Goal: Information Seeking & Learning: Learn about a topic

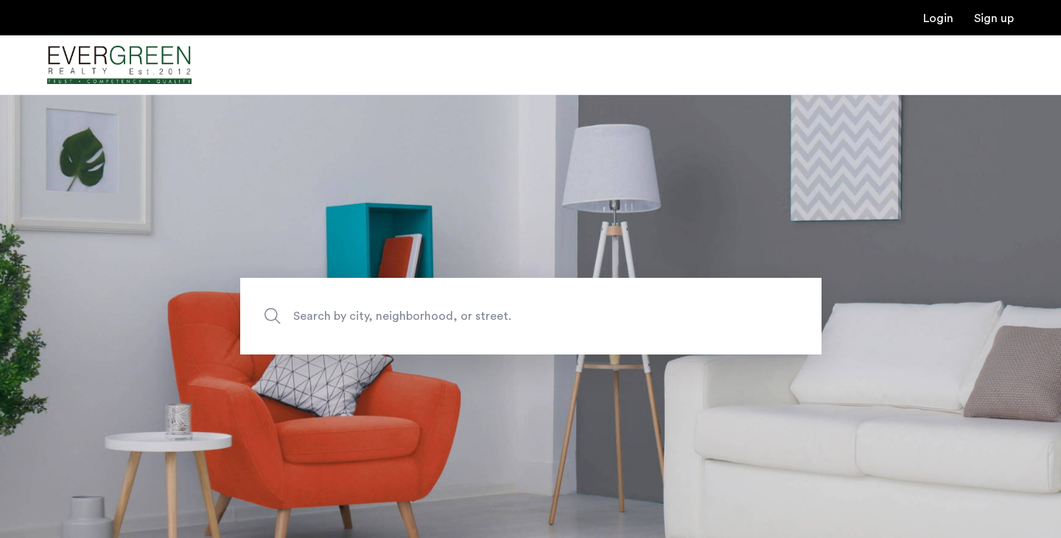
click at [334, 314] on span "Search by city, neighborhood, or street." at bounding box center [496, 316] width 407 height 20
click at [334, 314] on input "Search by city, neighborhood, or street." at bounding box center [530, 316] width 581 height 77
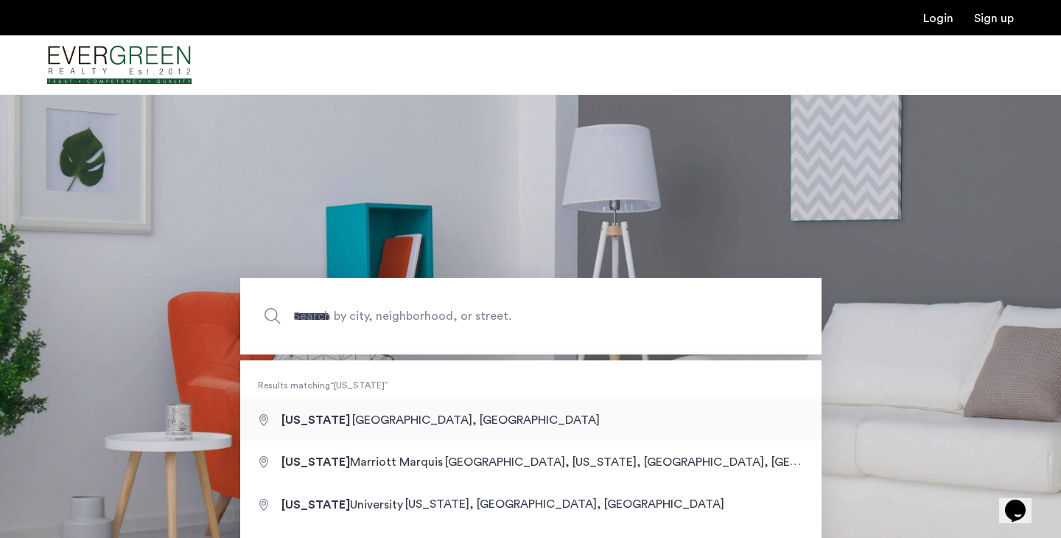
type input "**********"
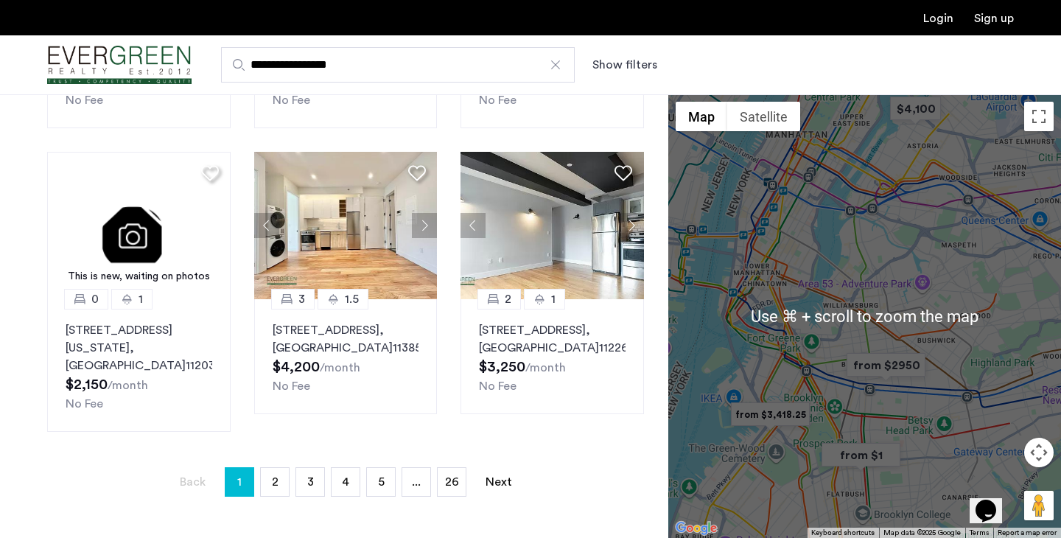
scroll to position [975, 0]
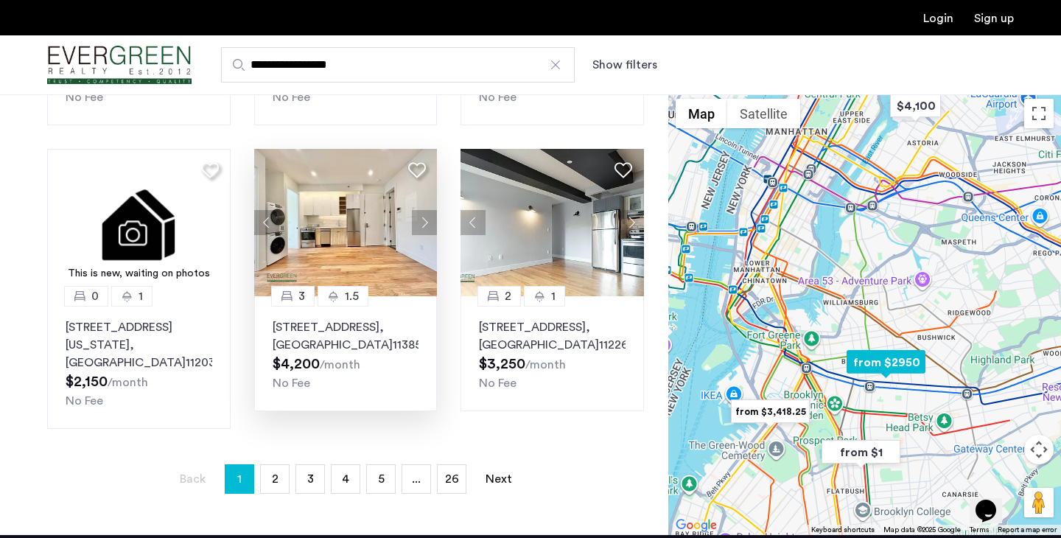
click at [385, 212] on img at bounding box center [345, 222] width 183 height 147
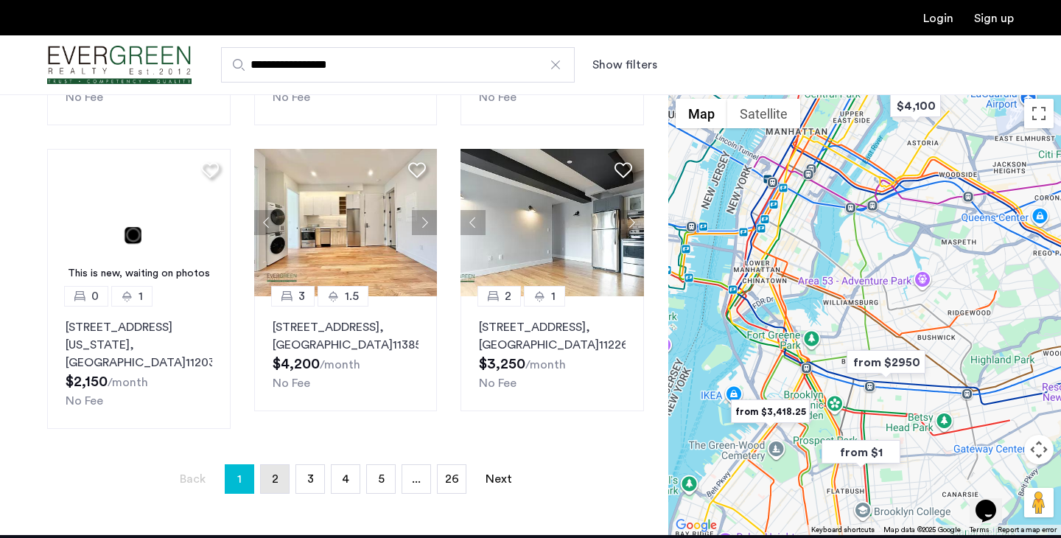
click at [287, 465] on link "page 2" at bounding box center [275, 479] width 28 height 28
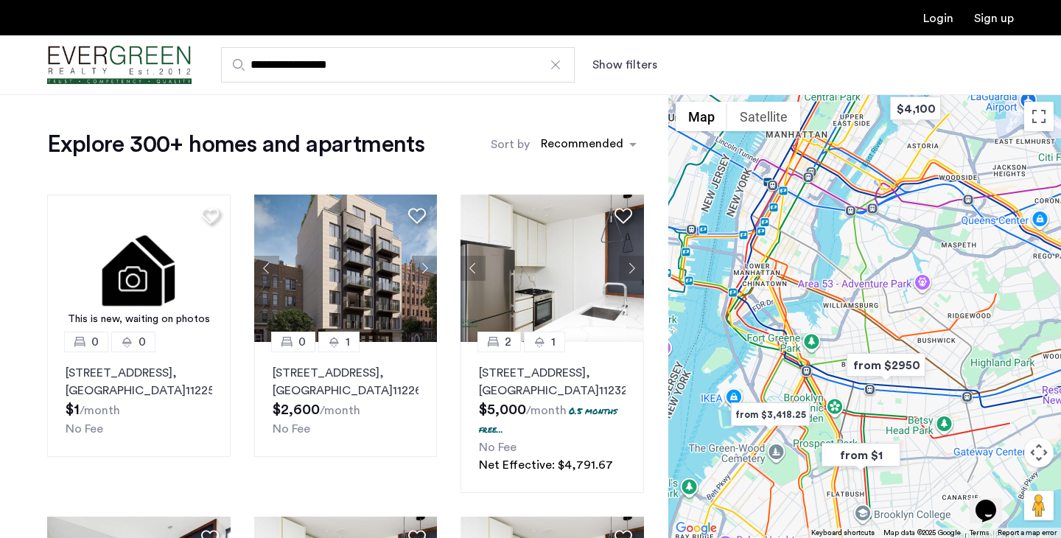
click at [633, 57] on button "Show filters" at bounding box center [624, 65] width 65 height 18
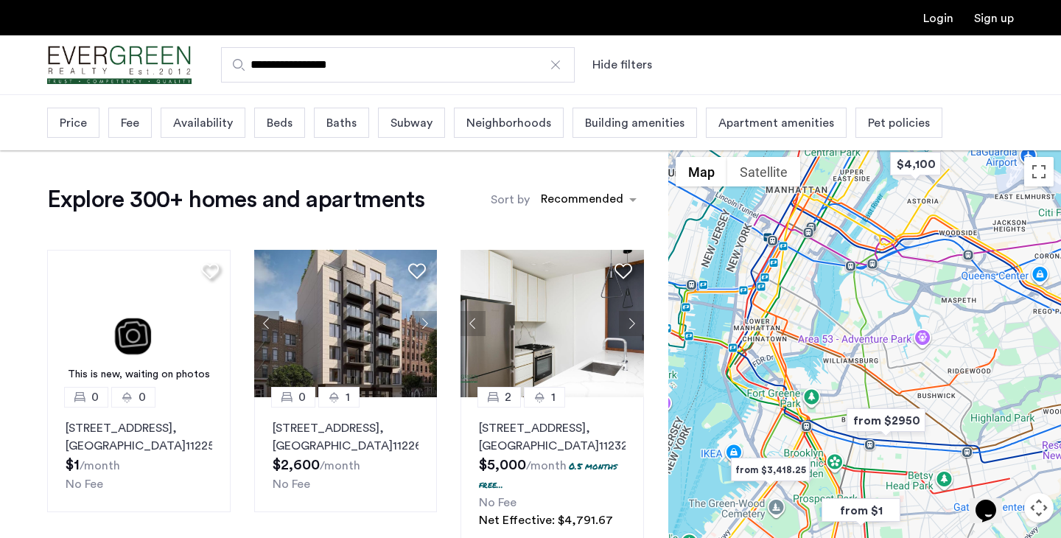
click at [278, 127] on span "Beds" at bounding box center [280, 123] width 26 height 18
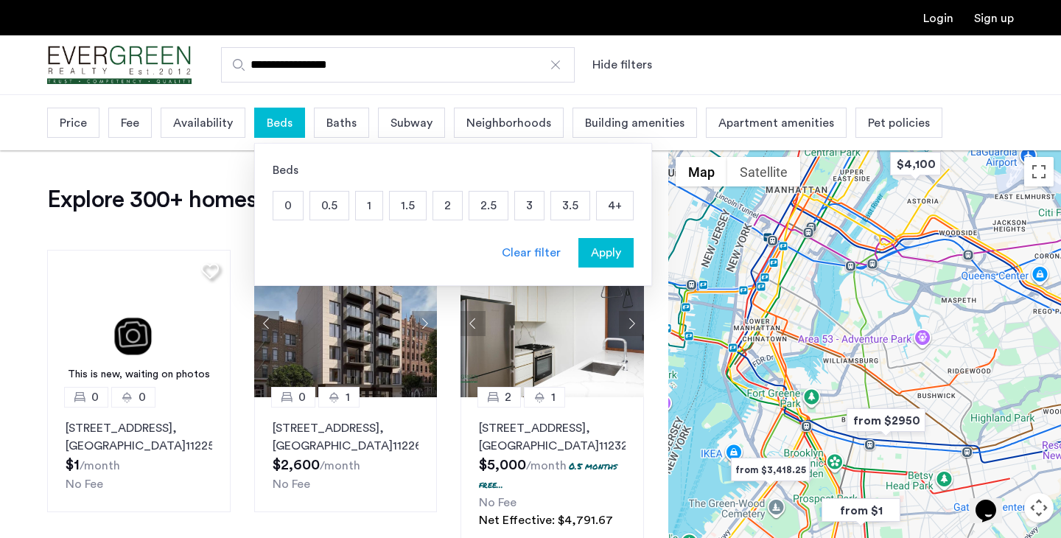
click at [525, 209] on p "3" at bounding box center [529, 206] width 29 height 28
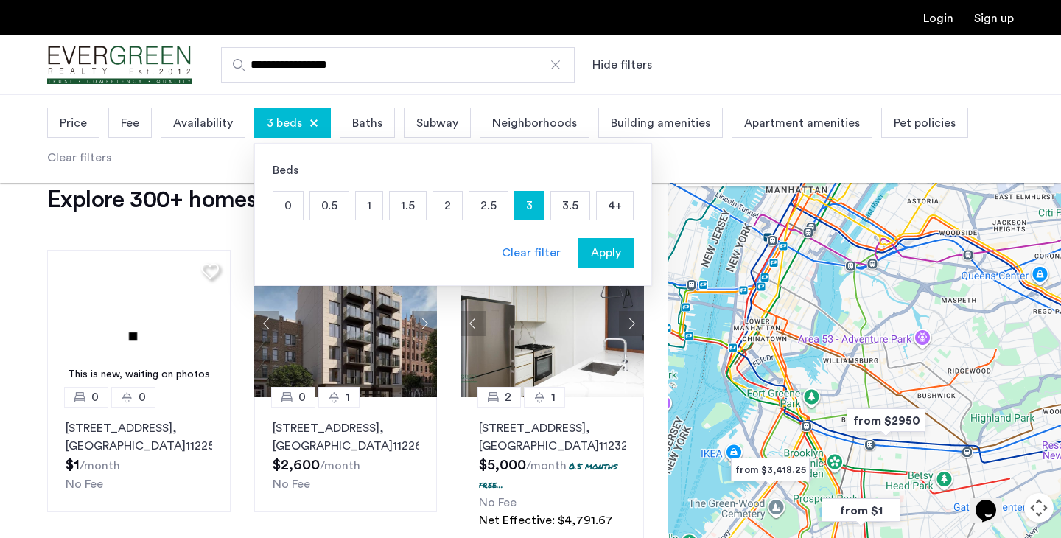
click at [633, 269] on div "Beds 0 0.5 1 1.5 2 2.5 3 3.5 4+ Clear filter Apply" at bounding box center [453, 214] width 398 height 143
click at [618, 259] on div "Apply" at bounding box center [606, 253] width 46 height 18
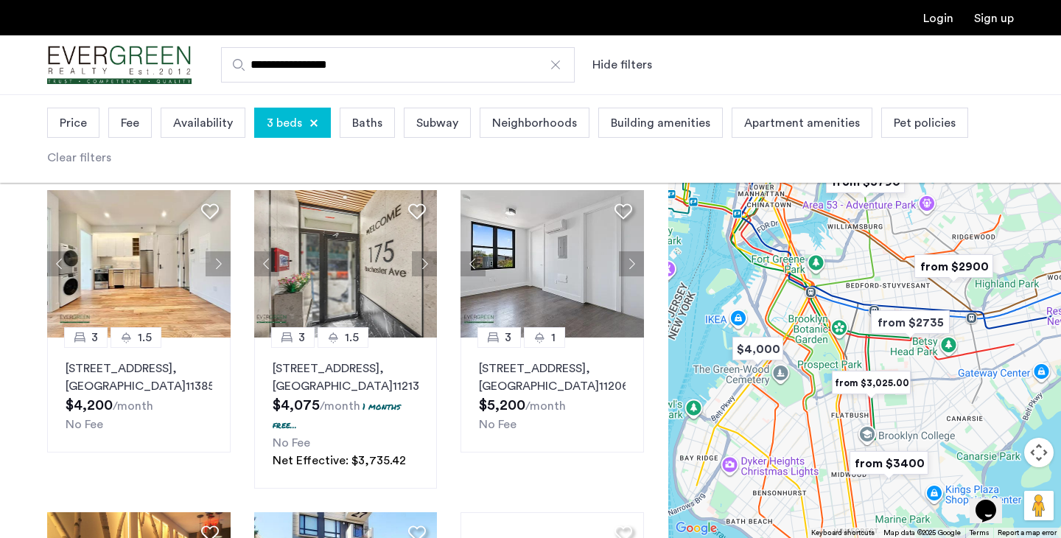
scroll to position [93, 0]
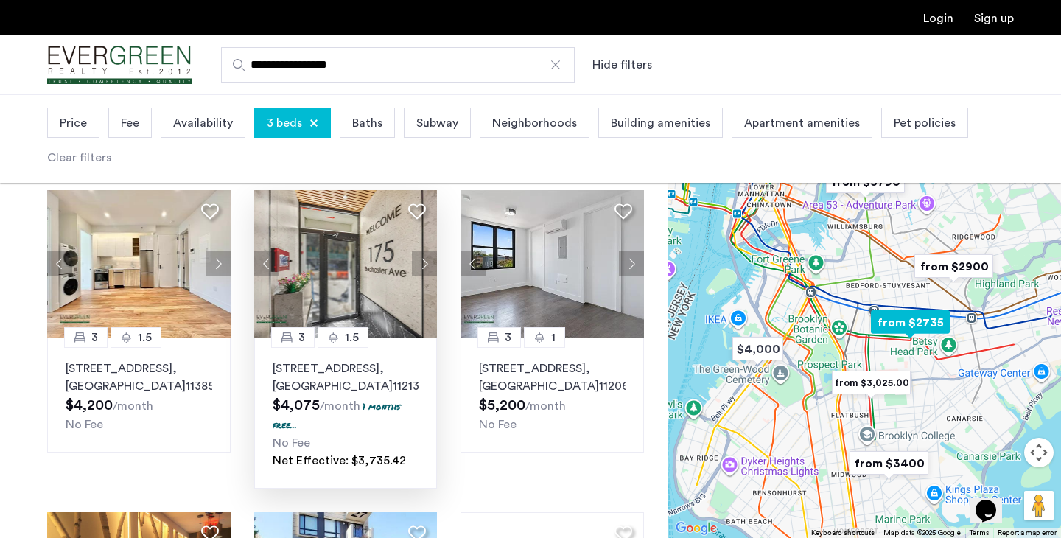
click at [416, 261] on button "Next apartment" at bounding box center [424, 263] width 25 height 25
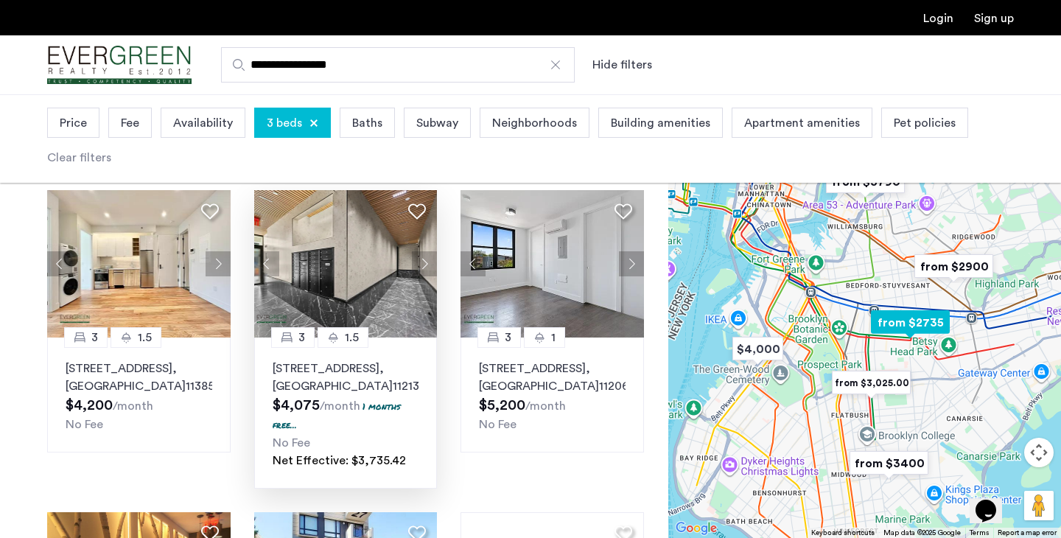
click at [416, 261] on button "Next apartment" at bounding box center [424, 263] width 25 height 25
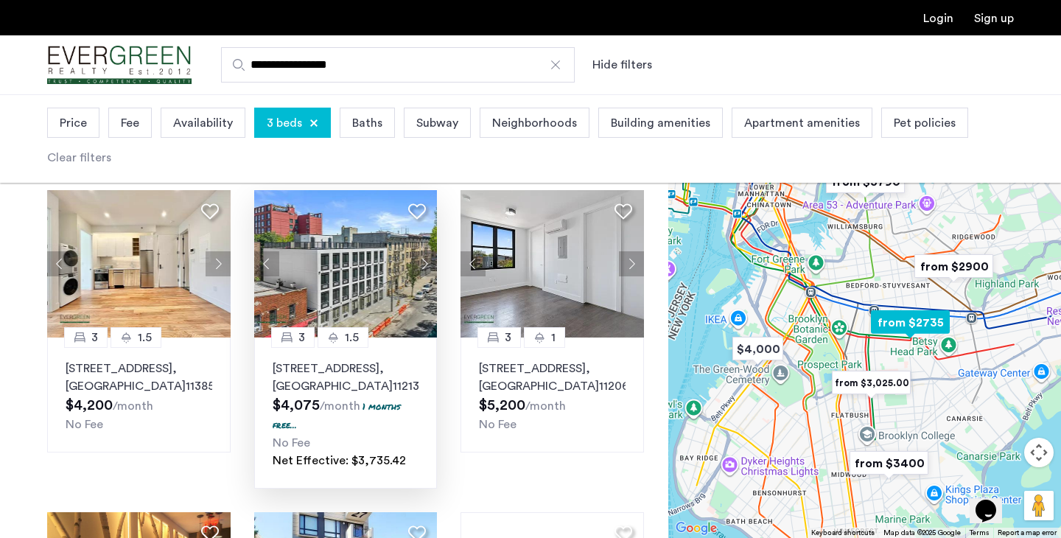
click at [416, 261] on button "Next apartment" at bounding box center [424, 263] width 25 height 25
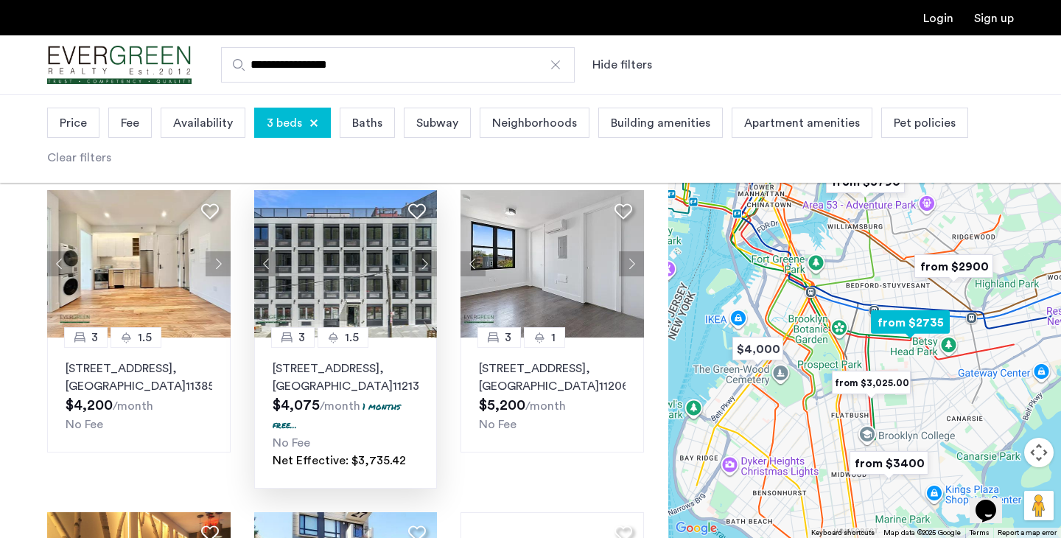
click at [416, 261] on button "Next apartment" at bounding box center [424, 263] width 25 height 25
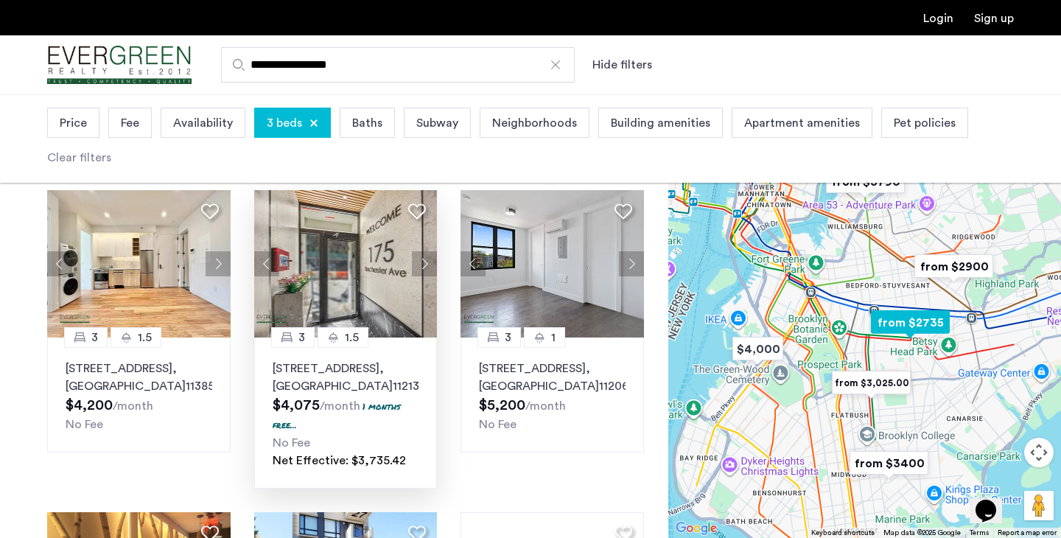
click at [416, 261] on button "Next apartment" at bounding box center [424, 263] width 25 height 25
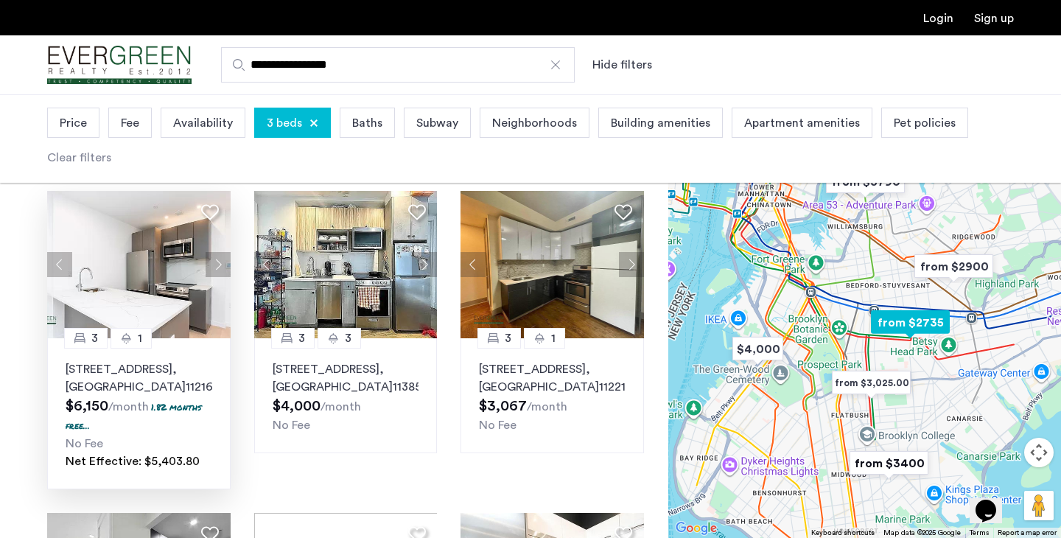
scroll to position [720, 0]
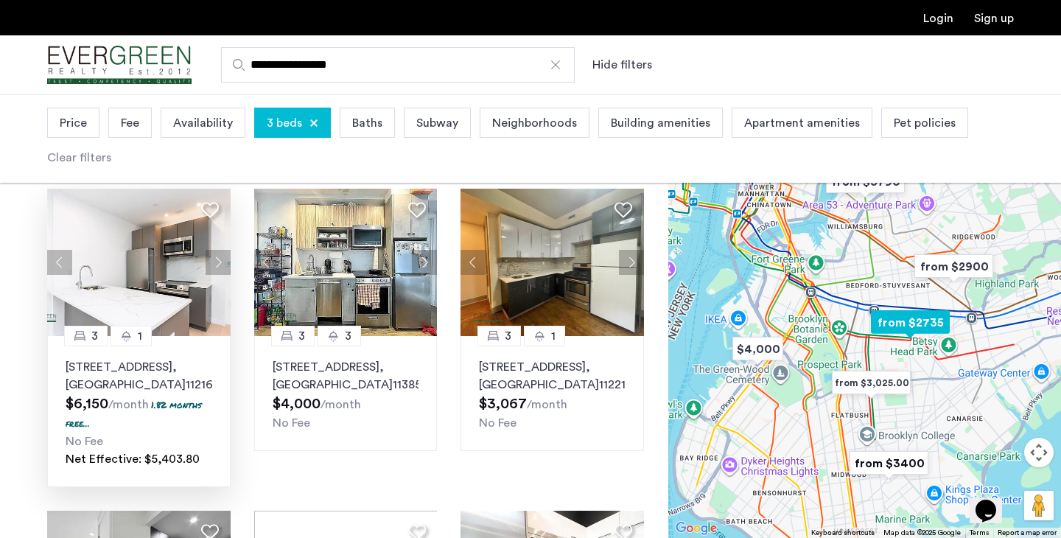
click at [220, 250] on button "Next apartment" at bounding box center [218, 262] width 25 height 25
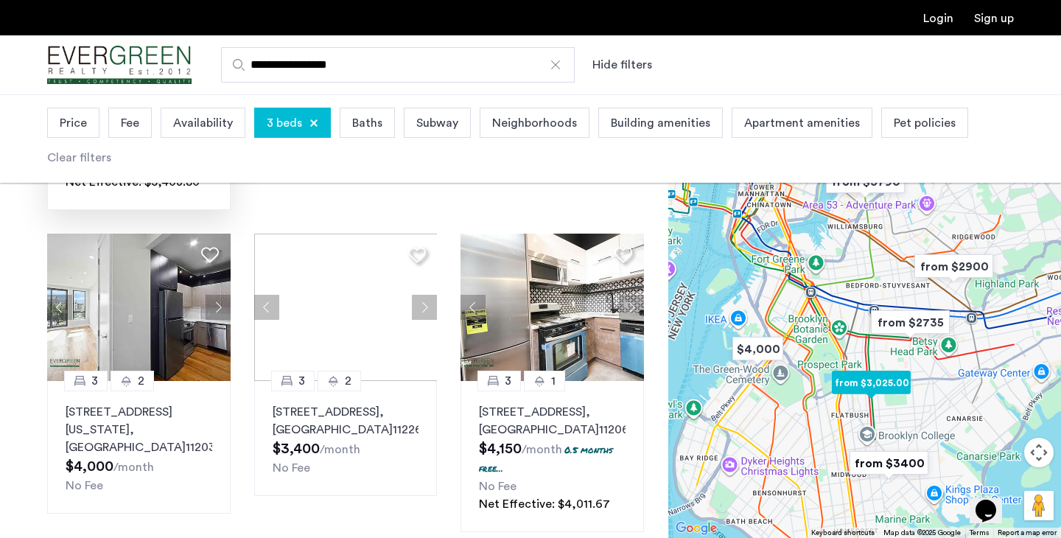
scroll to position [998, 0]
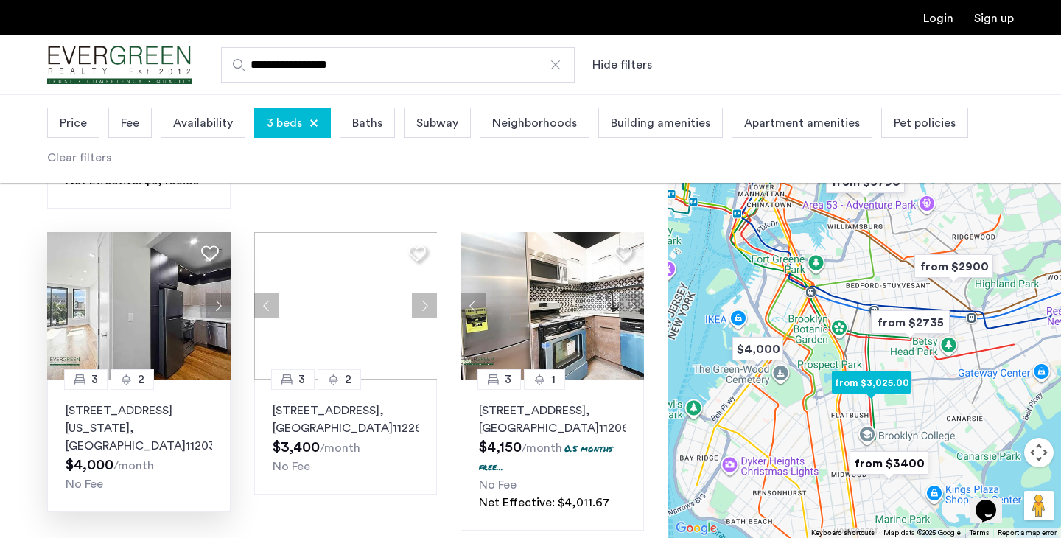
click at [221, 294] on button "Next apartment" at bounding box center [218, 305] width 25 height 25
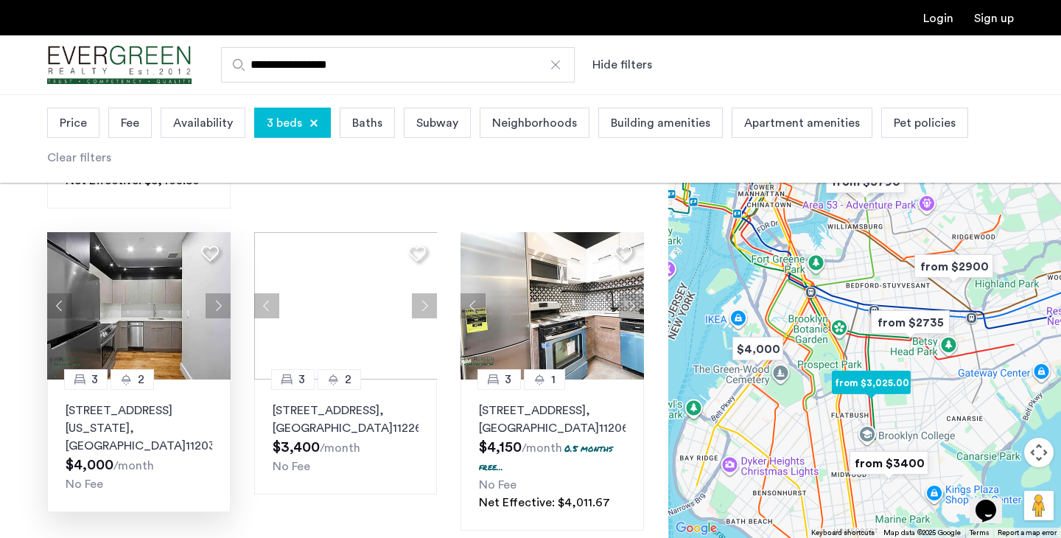
click at [217, 293] on button "Next apartment" at bounding box center [218, 305] width 25 height 25
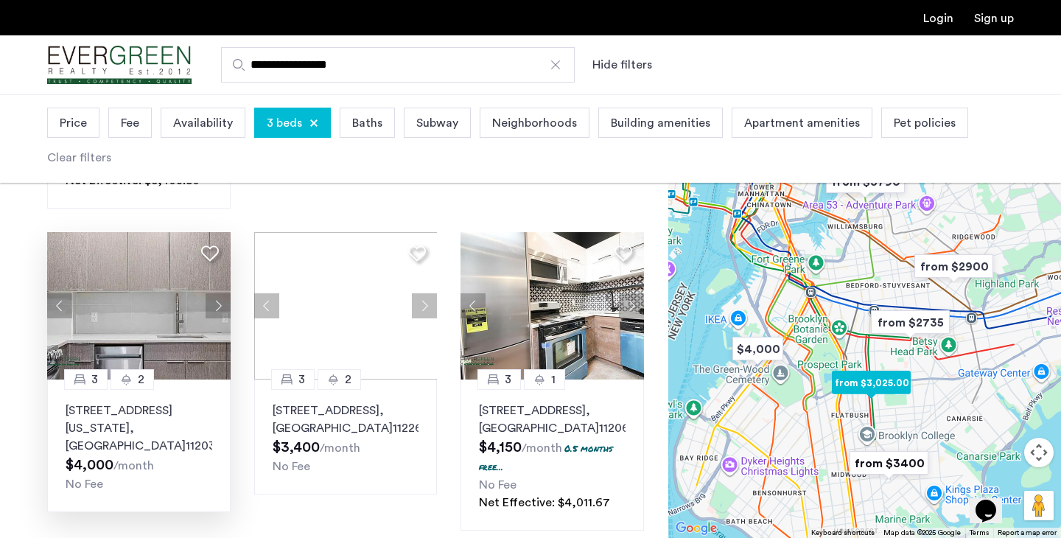
click at [217, 293] on button "Next apartment" at bounding box center [218, 305] width 25 height 25
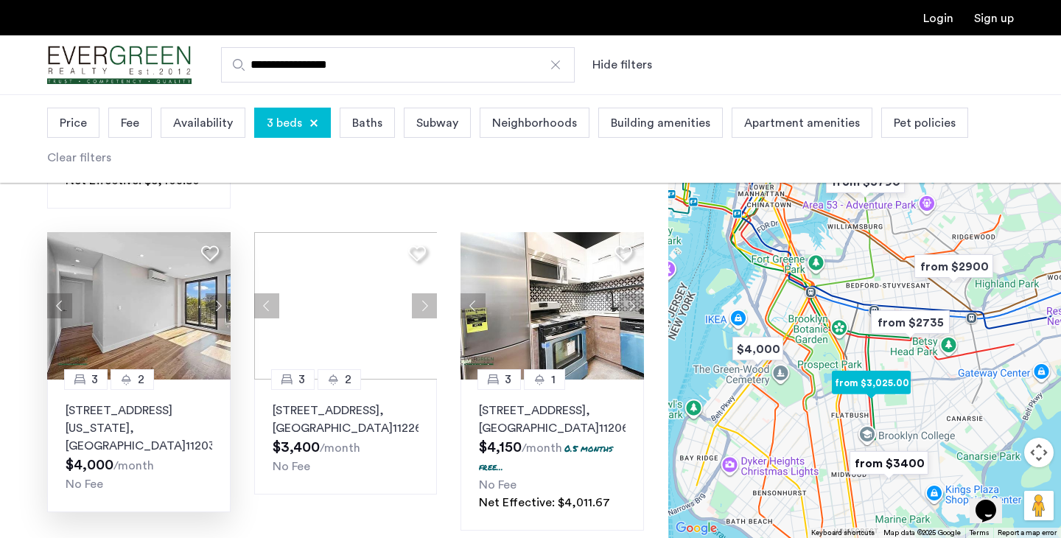
click at [217, 293] on button "Next apartment" at bounding box center [218, 305] width 25 height 25
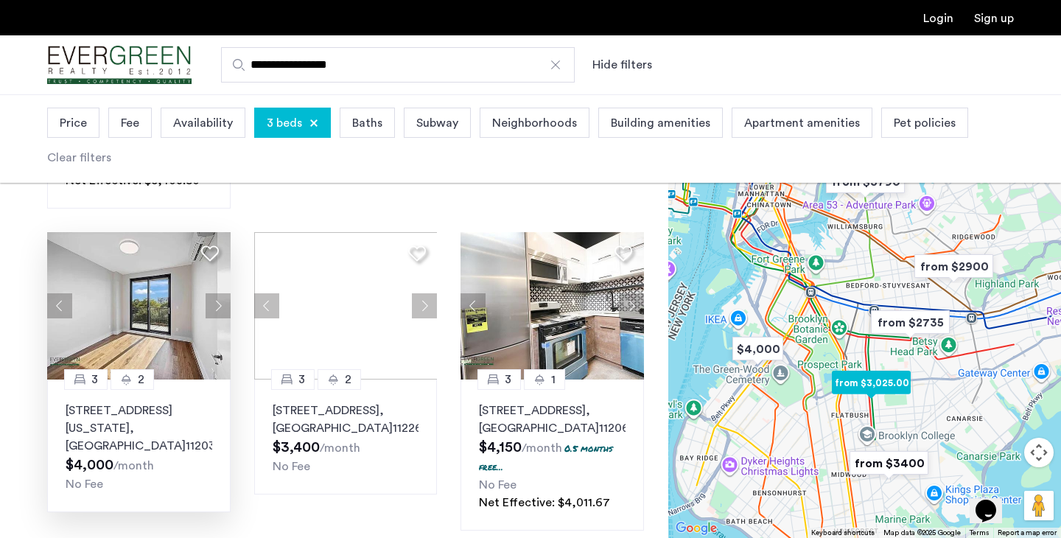
click at [217, 293] on button "Next apartment" at bounding box center [218, 305] width 25 height 25
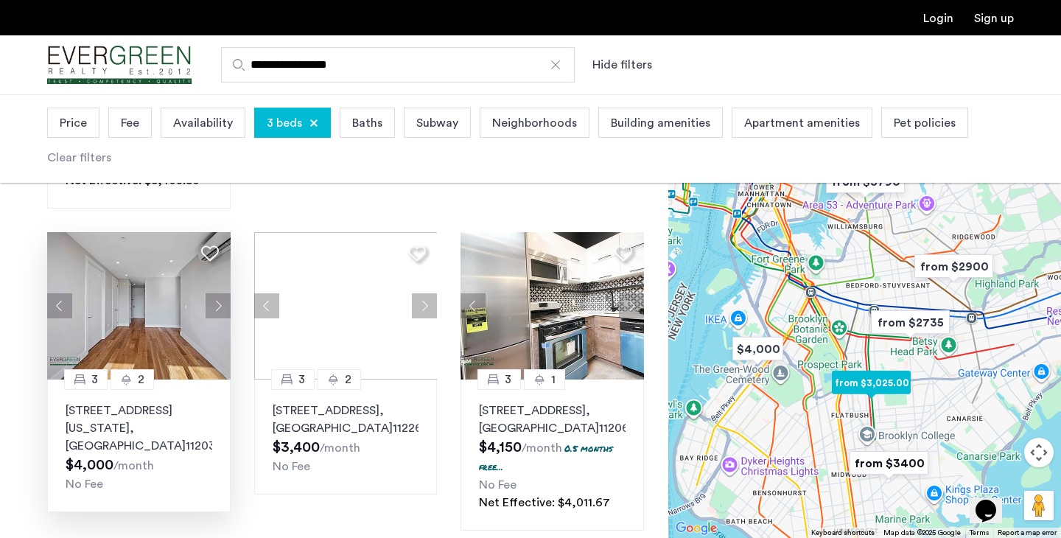
click at [217, 293] on button "Next apartment" at bounding box center [218, 305] width 25 height 25
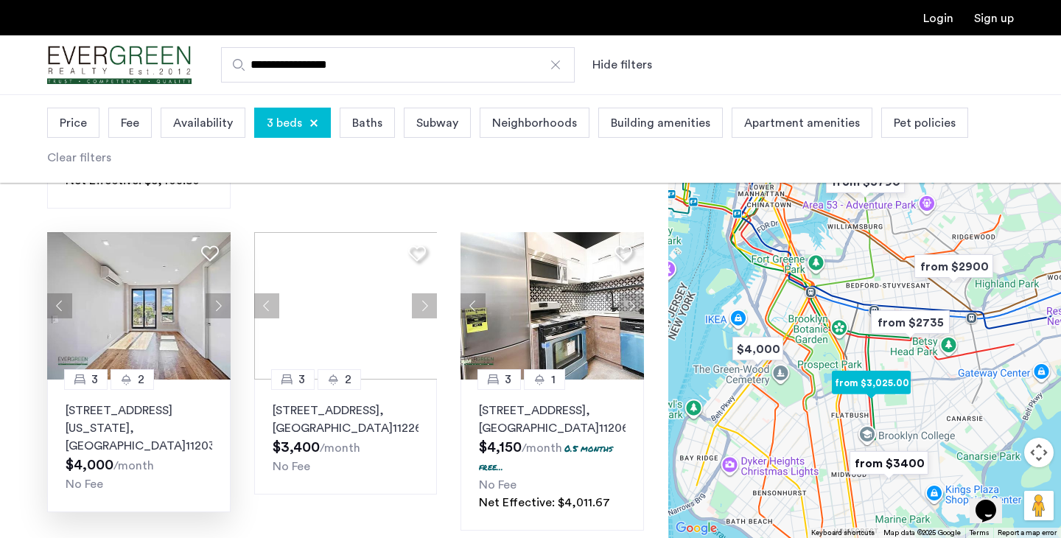
click at [217, 293] on button "Next apartment" at bounding box center [218, 305] width 25 height 25
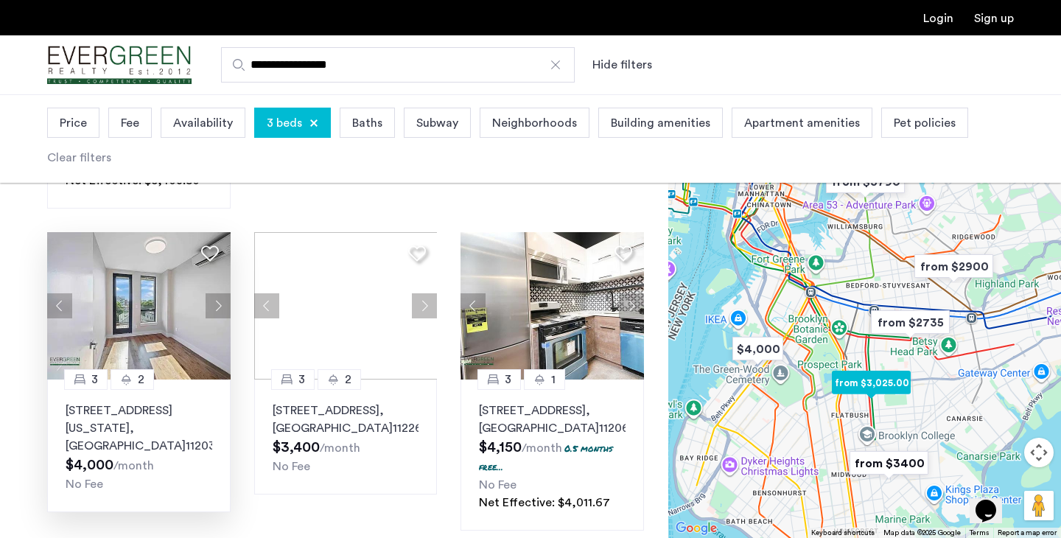
click at [217, 293] on button "Next apartment" at bounding box center [218, 305] width 25 height 25
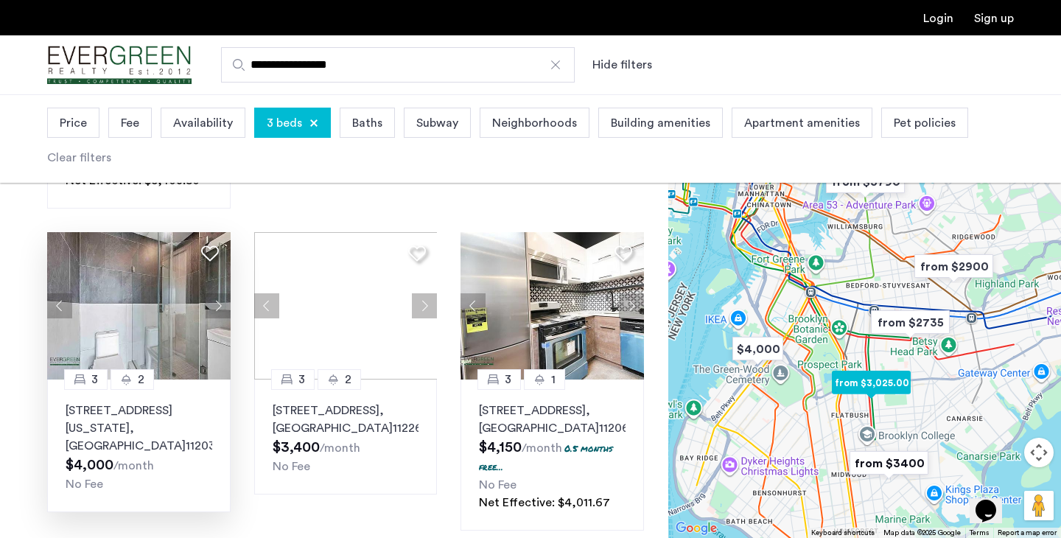
click at [217, 293] on button "Next apartment" at bounding box center [218, 305] width 25 height 25
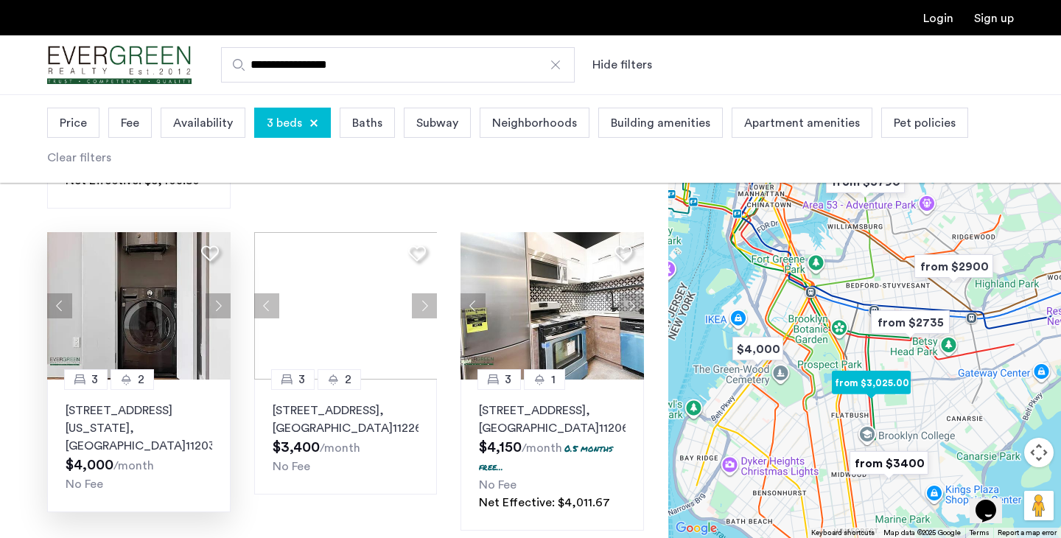
click at [217, 293] on button "Next apartment" at bounding box center [218, 305] width 25 height 25
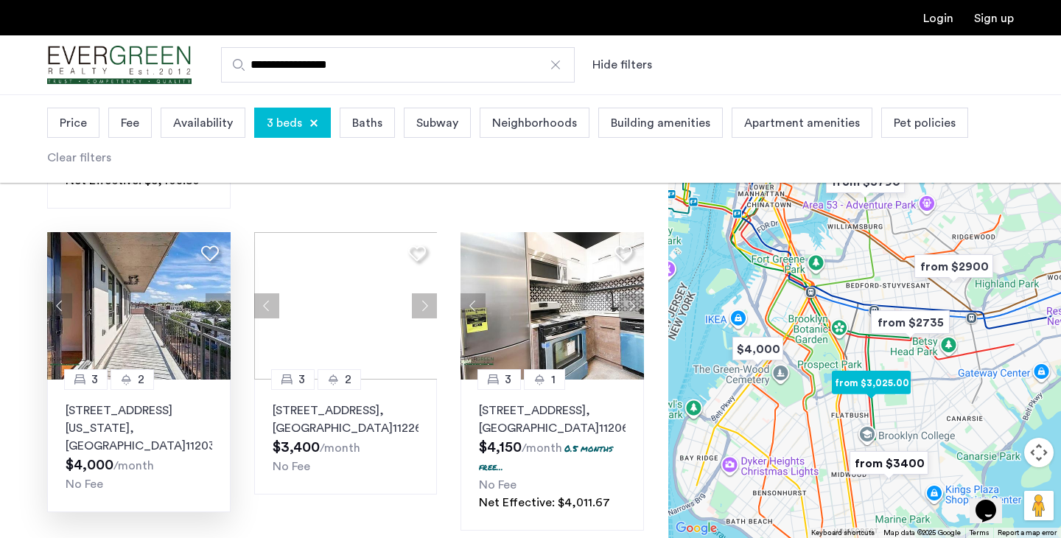
click at [217, 293] on button "Next apartment" at bounding box center [218, 305] width 25 height 25
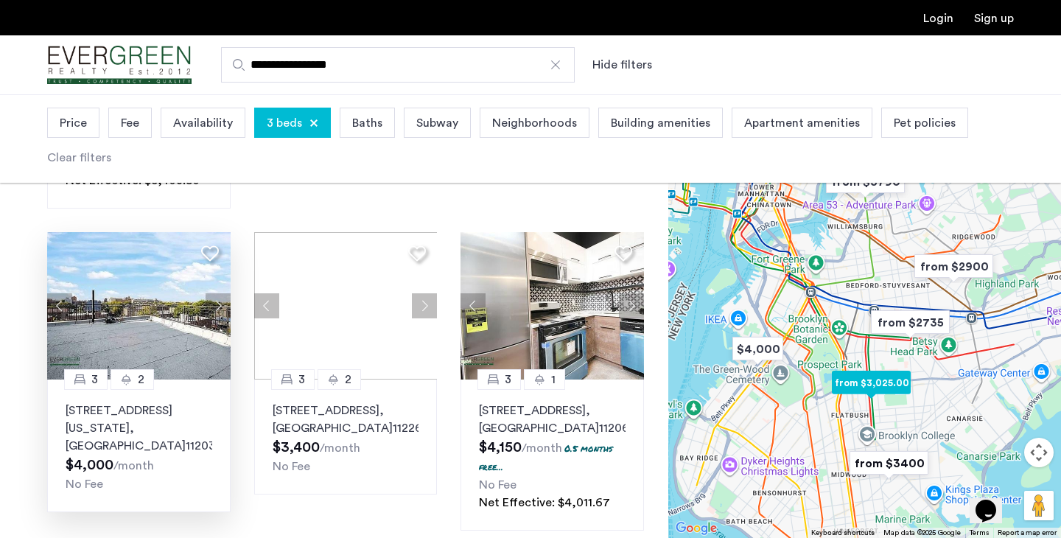
click at [217, 293] on button "Next apartment" at bounding box center [218, 305] width 25 height 25
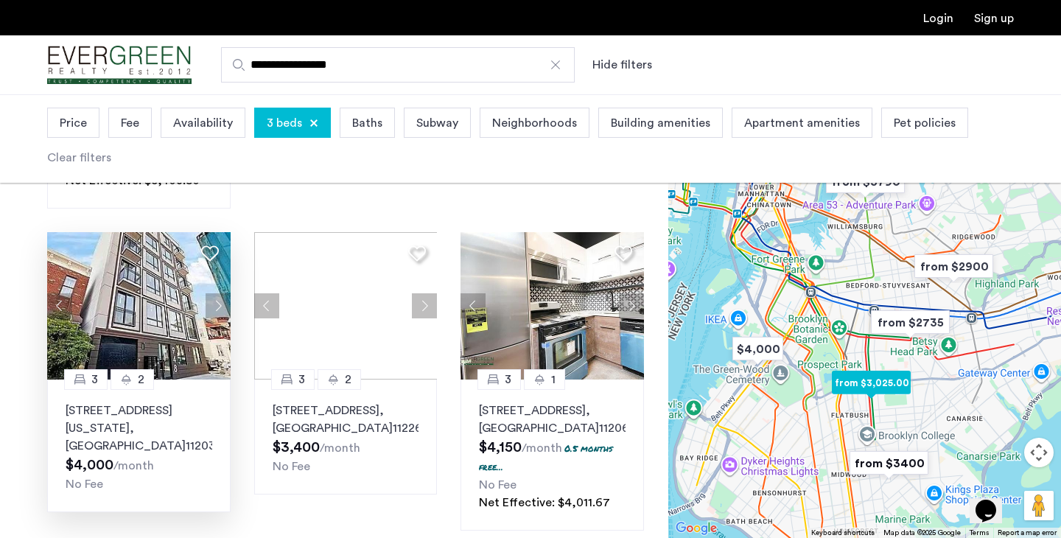
click at [217, 293] on button "Next apartment" at bounding box center [218, 305] width 25 height 25
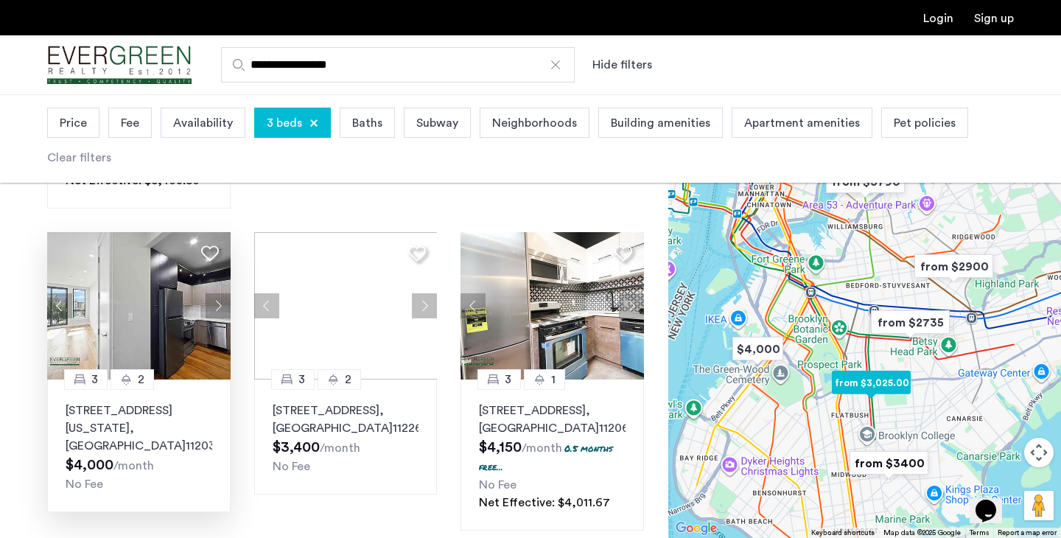
click at [217, 293] on button "Next apartment" at bounding box center [218, 305] width 25 height 25
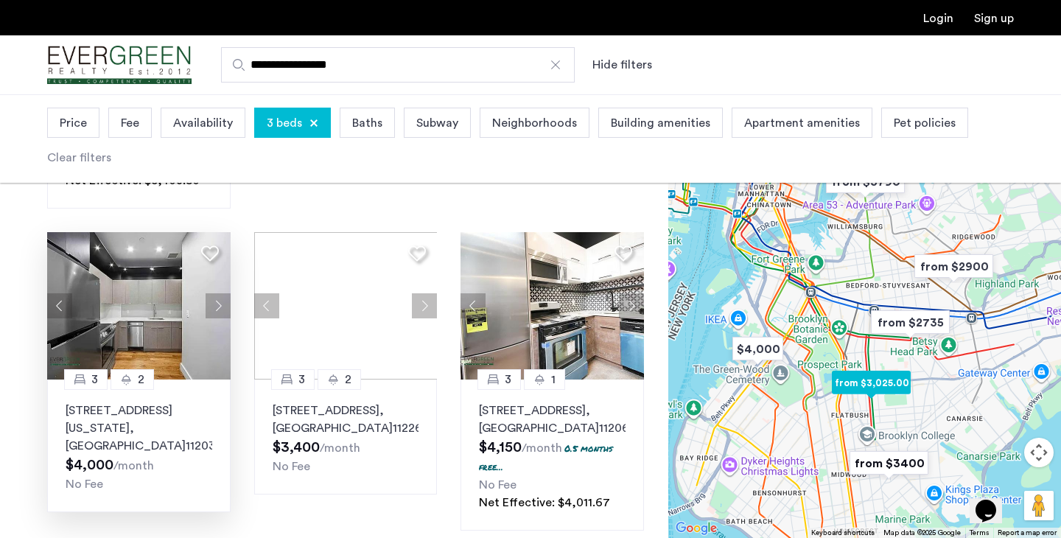
click at [156, 318] on img at bounding box center [138, 305] width 183 height 147
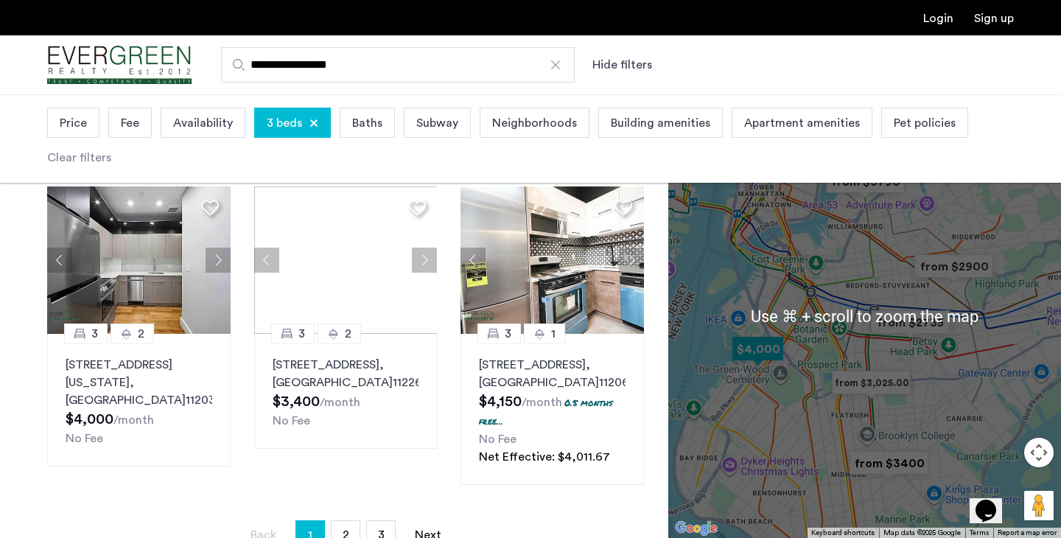
scroll to position [1038, 0]
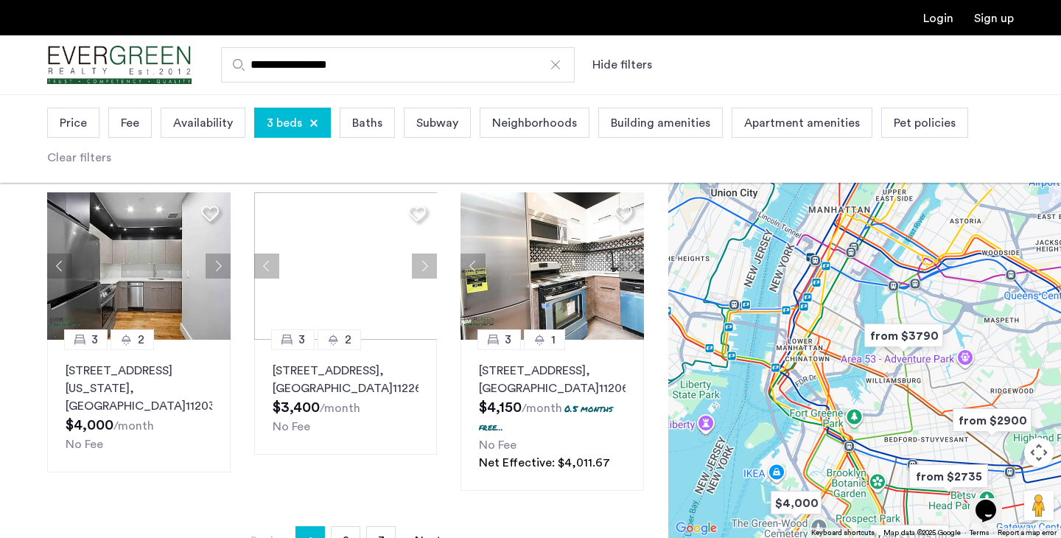
drag, startPoint x: 937, startPoint y: 424, endPoint x: 976, endPoint y: 575, distance: 156.7
click at [894, 344] on img "from $3790" at bounding box center [903, 335] width 91 height 33
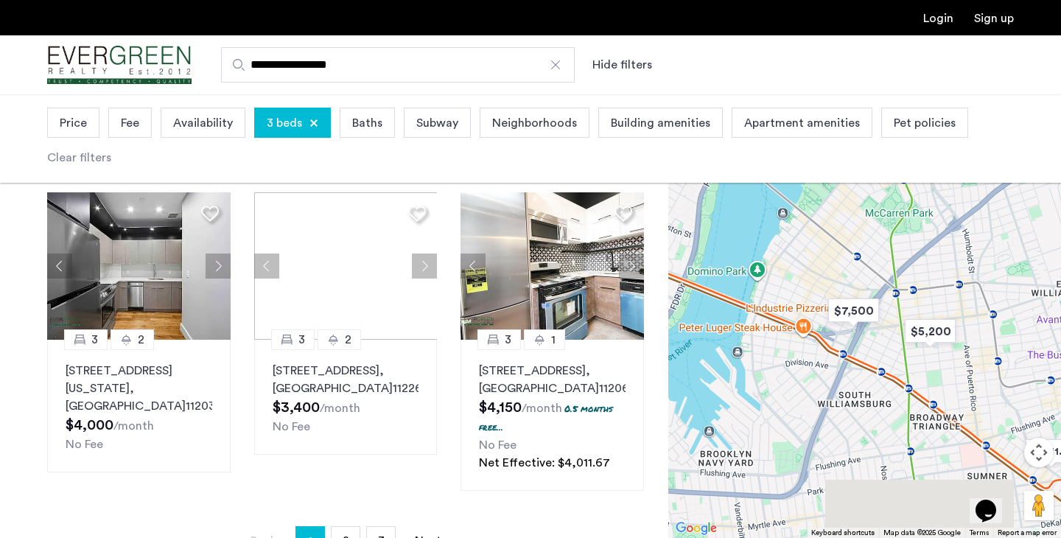
drag, startPoint x: 852, startPoint y: 404, endPoint x: 881, endPoint y: 241, distance: 166.1
click at [881, 241] on div "To navigate, press the arrow keys." at bounding box center [864, 316] width 393 height 444
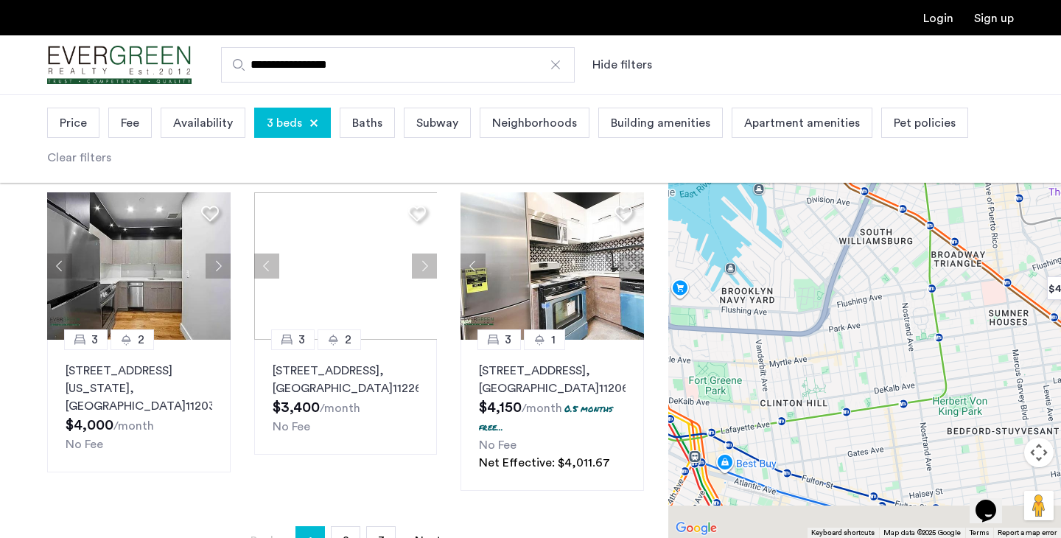
drag, startPoint x: 823, startPoint y: 358, endPoint x: 860, endPoint y: 172, distance: 189.3
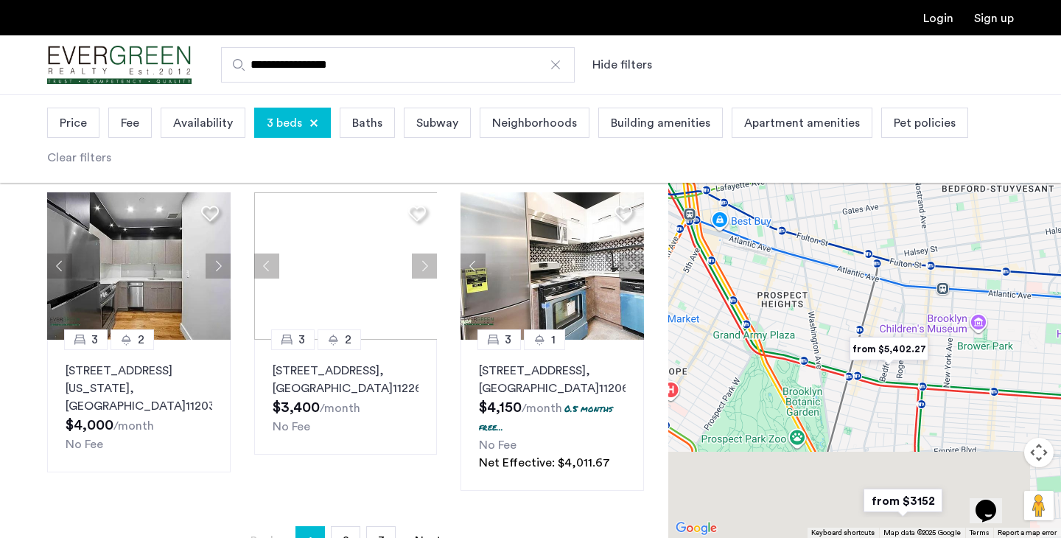
drag, startPoint x: 842, startPoint y: 390, endPoint x: 821, endPoint y: 240, distance: 151.7
click at [821, 240] on div "To navigate, press the arrow keys." at bounding box center [864, 316] width 393 height 444
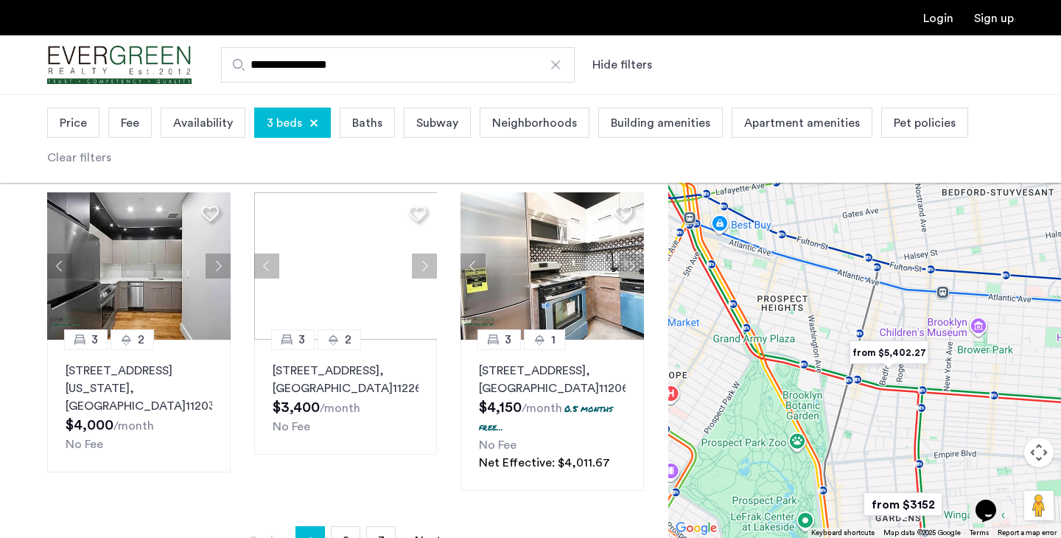
click at [883, 352] on img "from $5,402.27" at bounding box center [889, 352] width 91 height 33
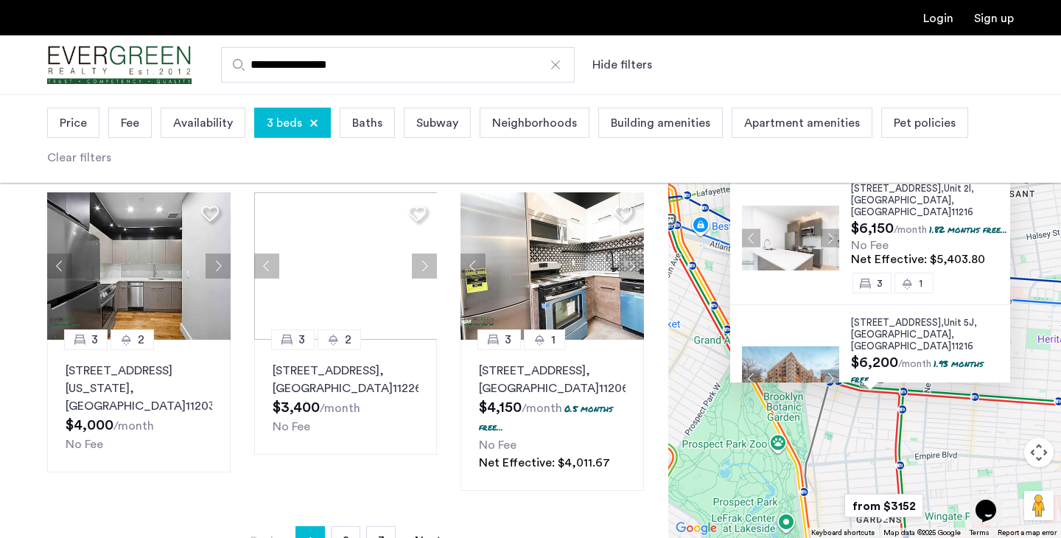
scroll to position [4, 0]
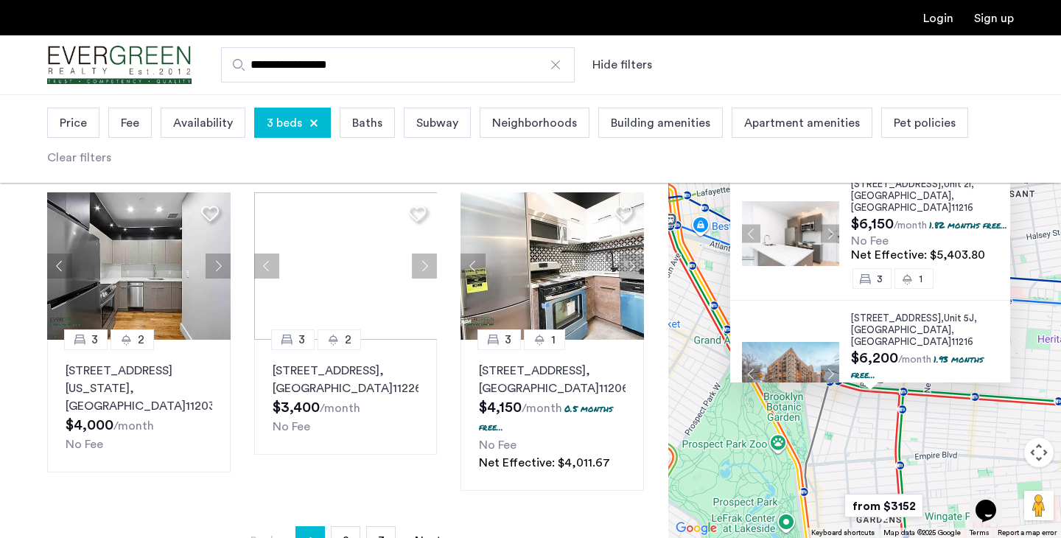
click at [1050, 349] on div "1499 Bedford Avenue, Unit 2I, Brooklyn , NY 11216 $6,150 /month 1.82 months fre…" at bounding box center [864, 316] width 393 height 444
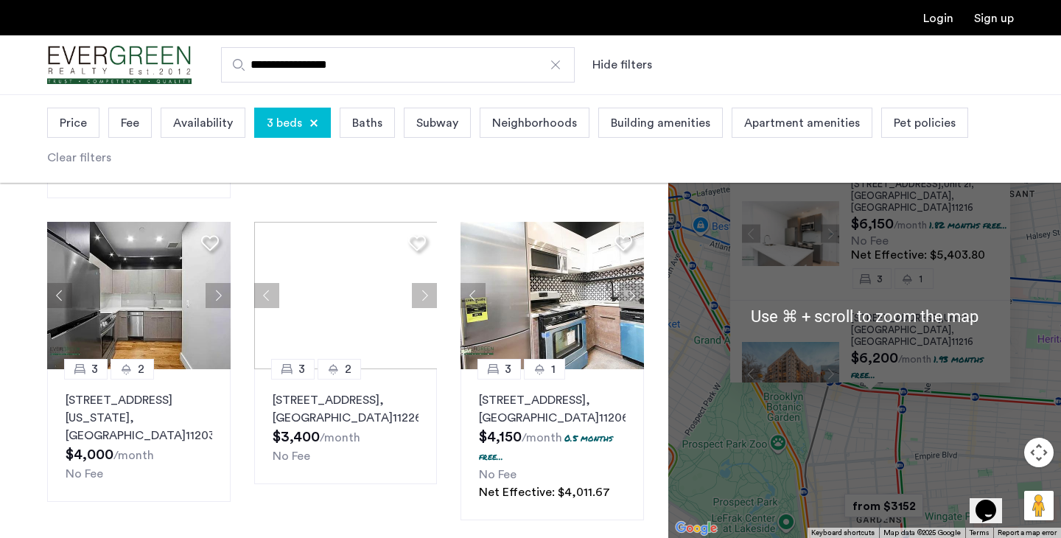
scroll to position [1004, 0]
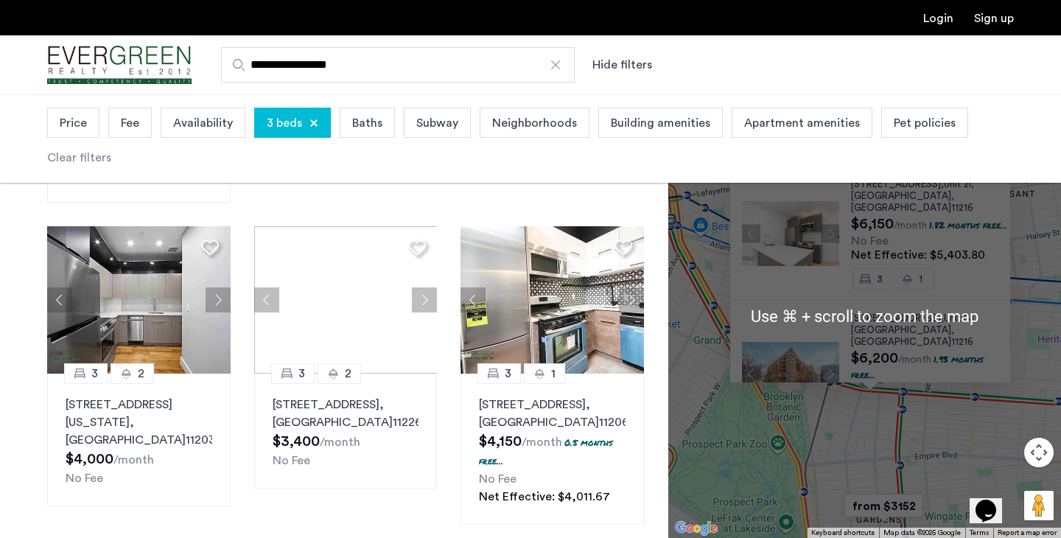
click at [992, 280] on div "3 1" at bounding box center [930, 278] width 159 height 21
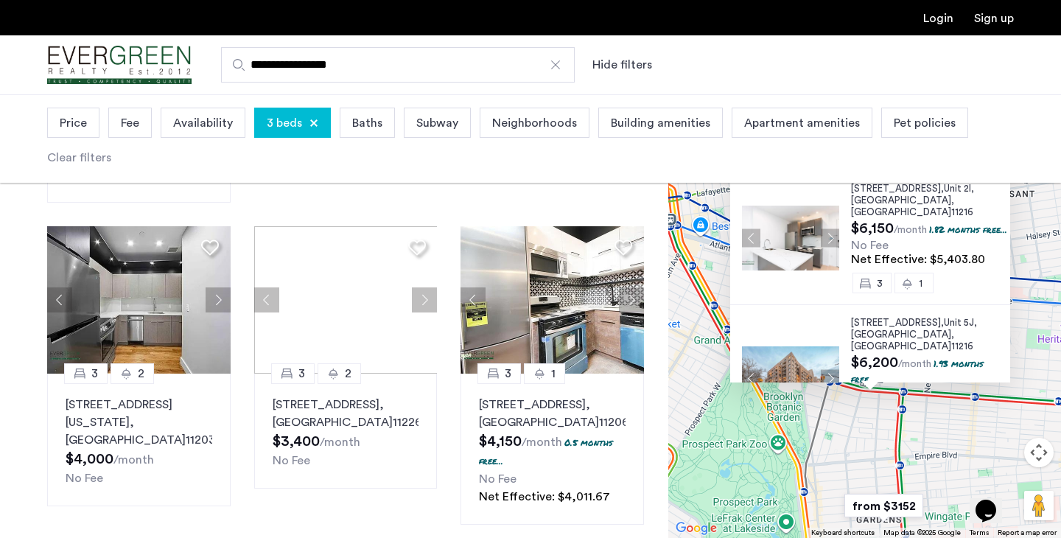
scroll to position [65, 0]
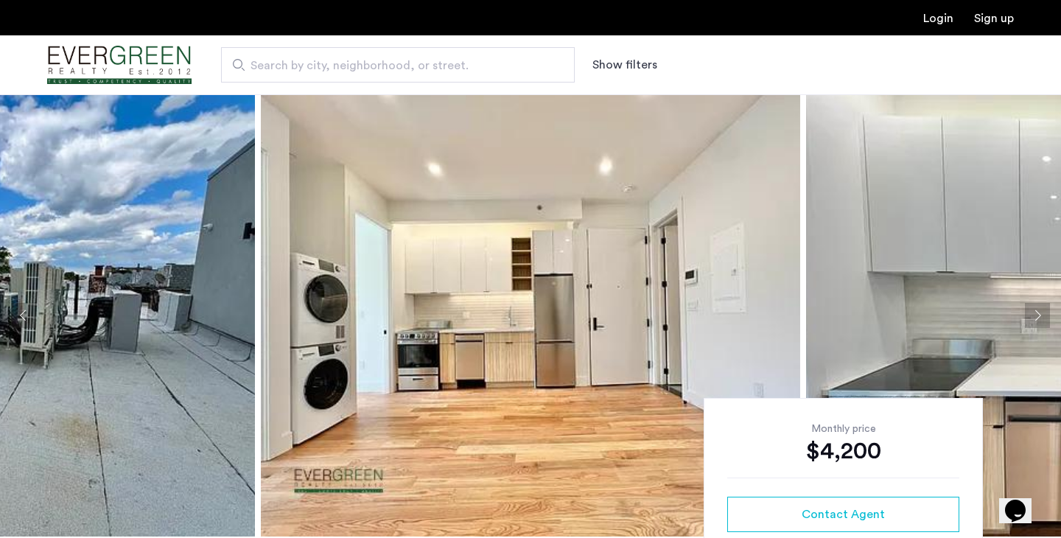
scroll to position [65, 0]
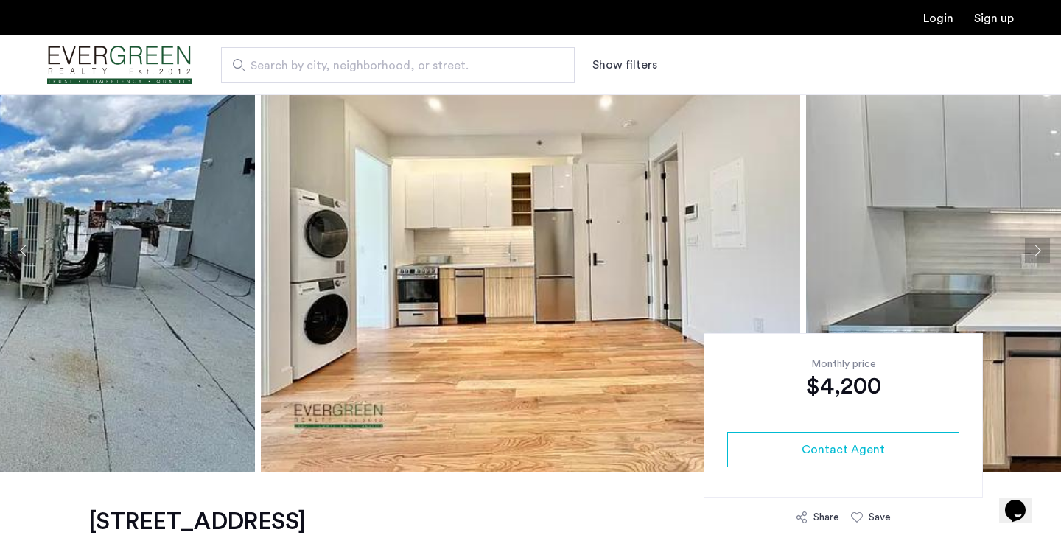
click at [1034, 257] on button "Next apartment" at bounding box center [1037, 250] width 25 height 25
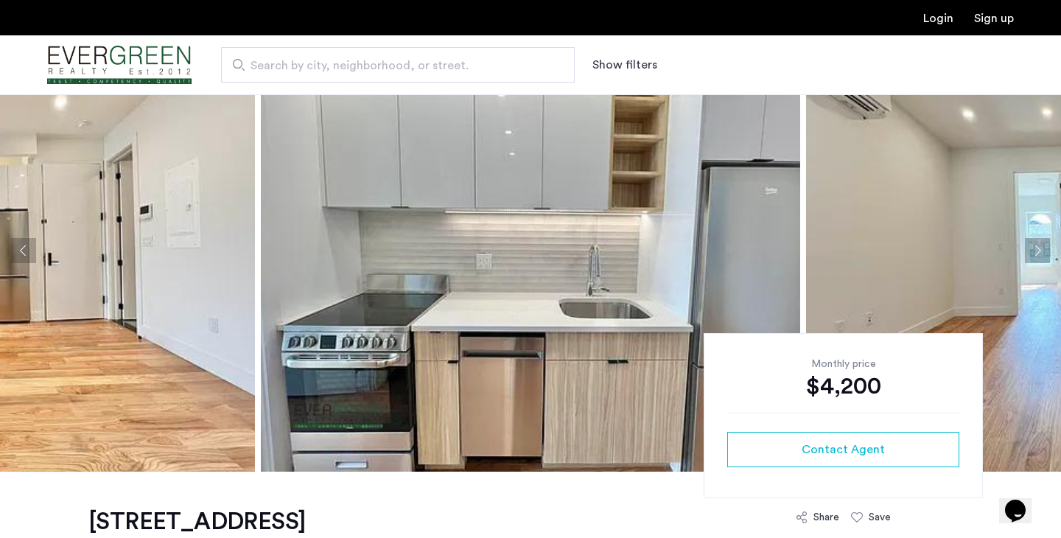
click at [1034, 257] on button "Next apartment" at bounding box center [1037, 250] width 25 height 25
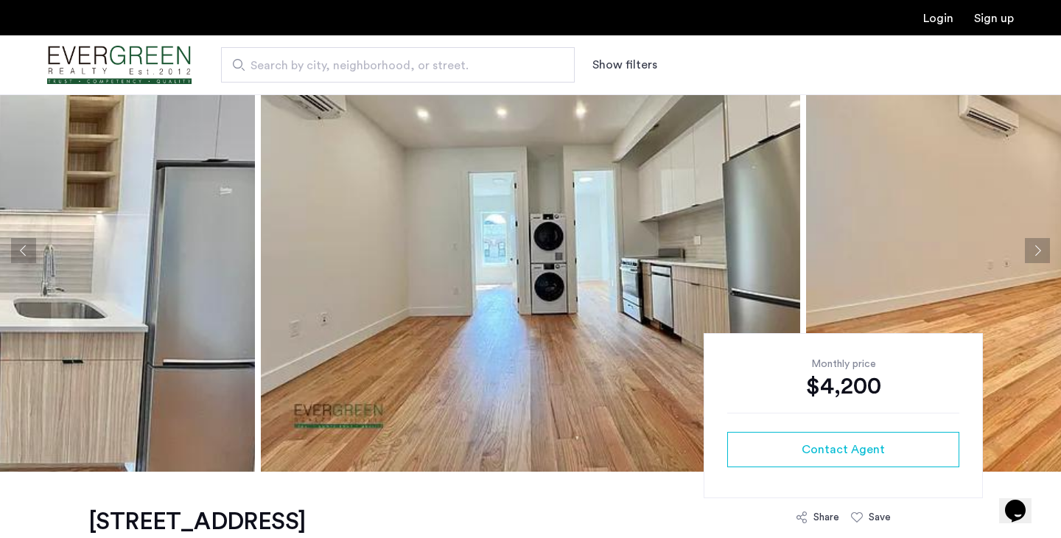
click at [1034, 257] on button "Next apartment" at bounding box center [1037, 250] width 25 height 25
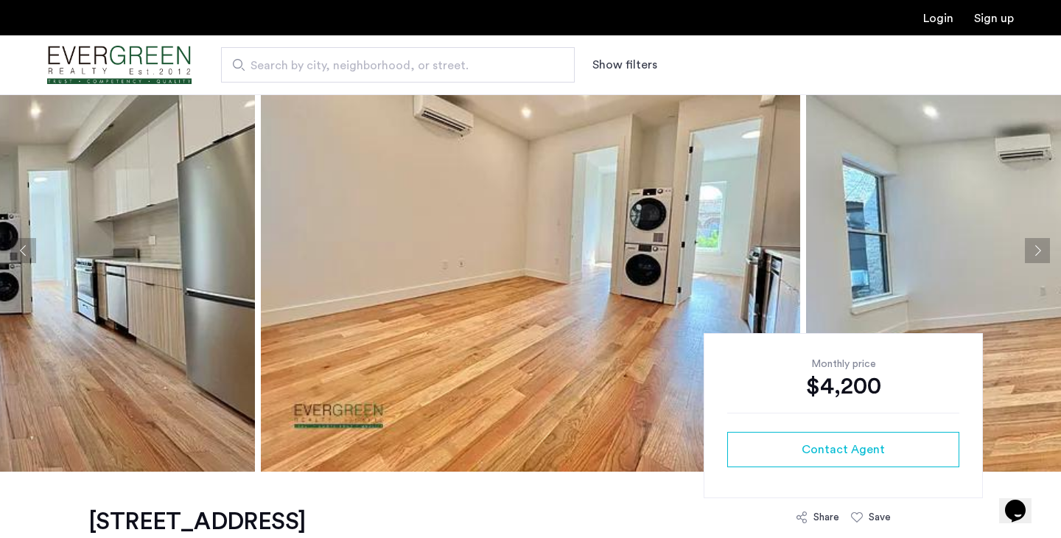
click at [1034, 257] on button "Next apartment" at bounding box center [1037, 250] width 25 height 25
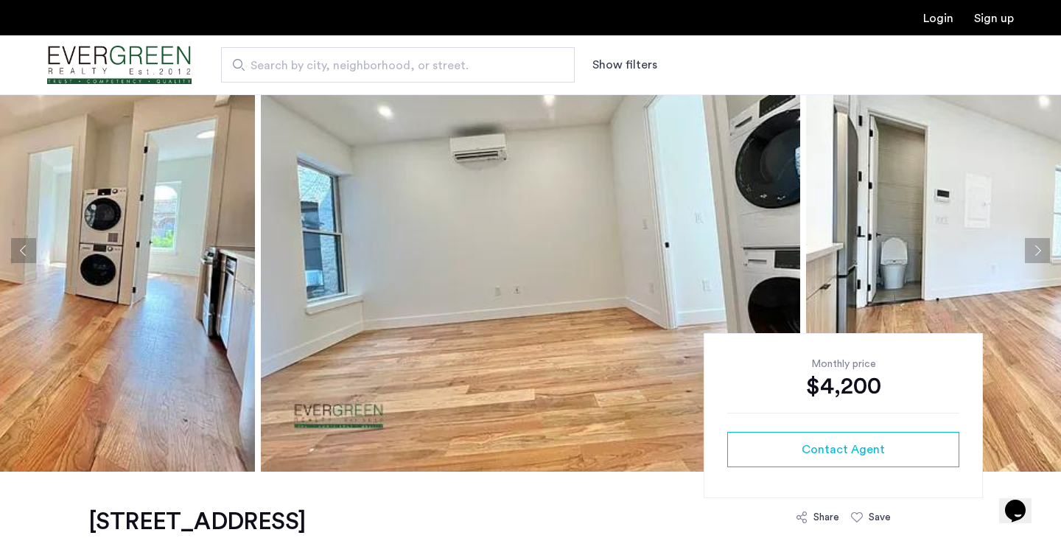
click at [1034, 257] on button "Next apartment" at bounding box center [1037, 250] width 25 height 25
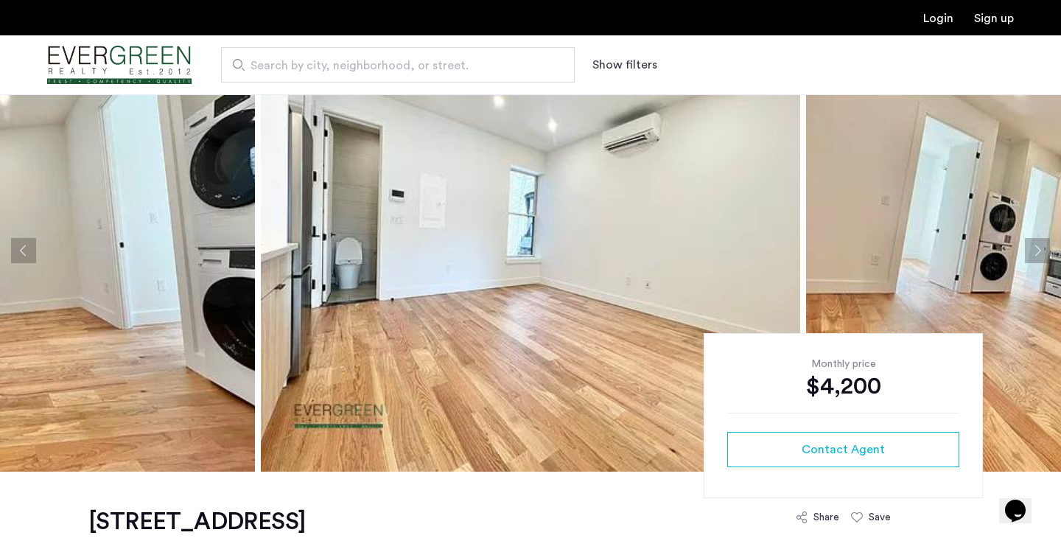
click at [1034, 257] on button "Next apartment" at bounding box center [1037, 250] width 25 height 25
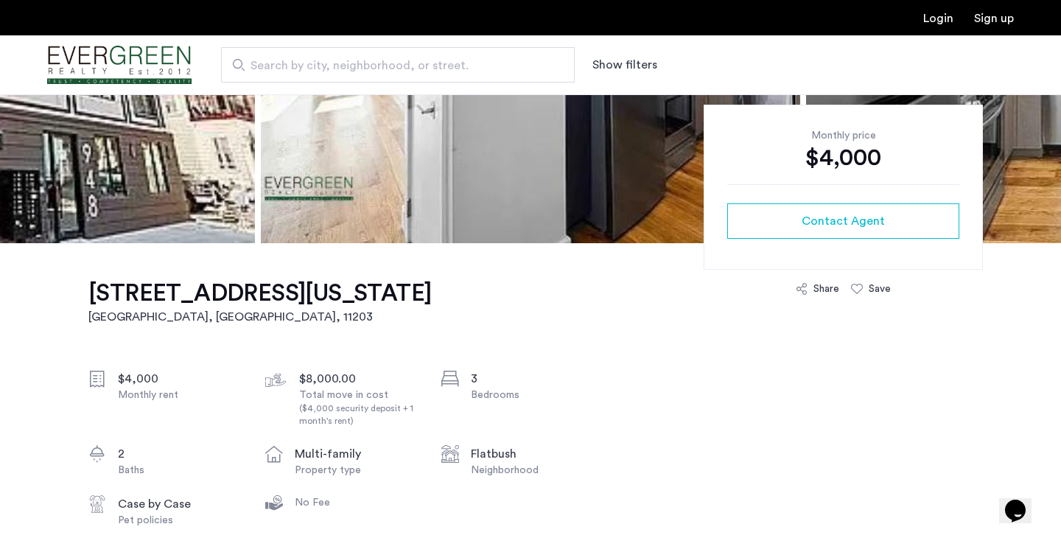
scroll to position [300, 0]
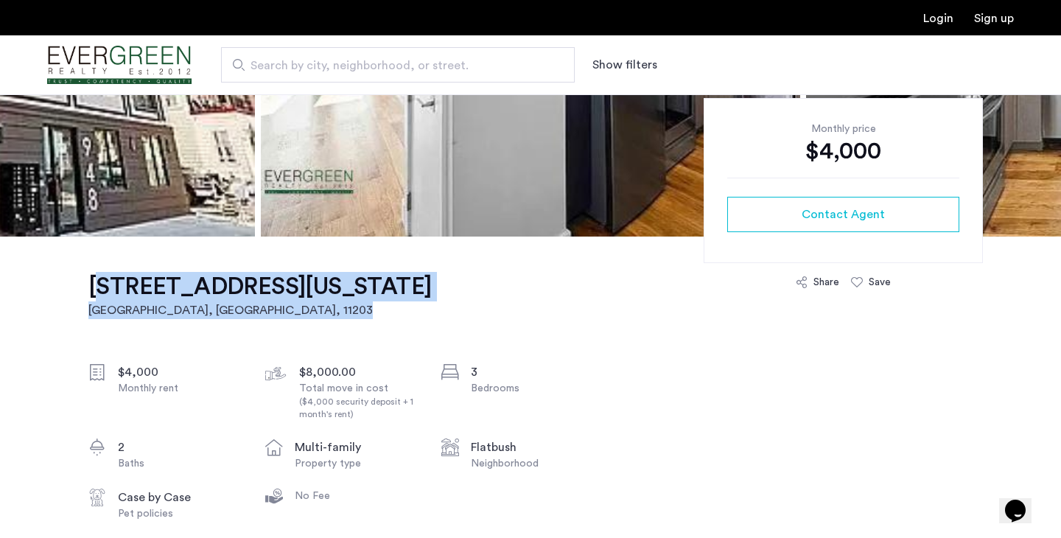
copy link "[STREET_ADDRESS][US_STATE]"
drag, startPoint x: 78, startPoint y: 287, endPoint x: 424, endPoint y: 296, distance: 346.4
